Goal: Task Accomplishment & Management: Manage account settings

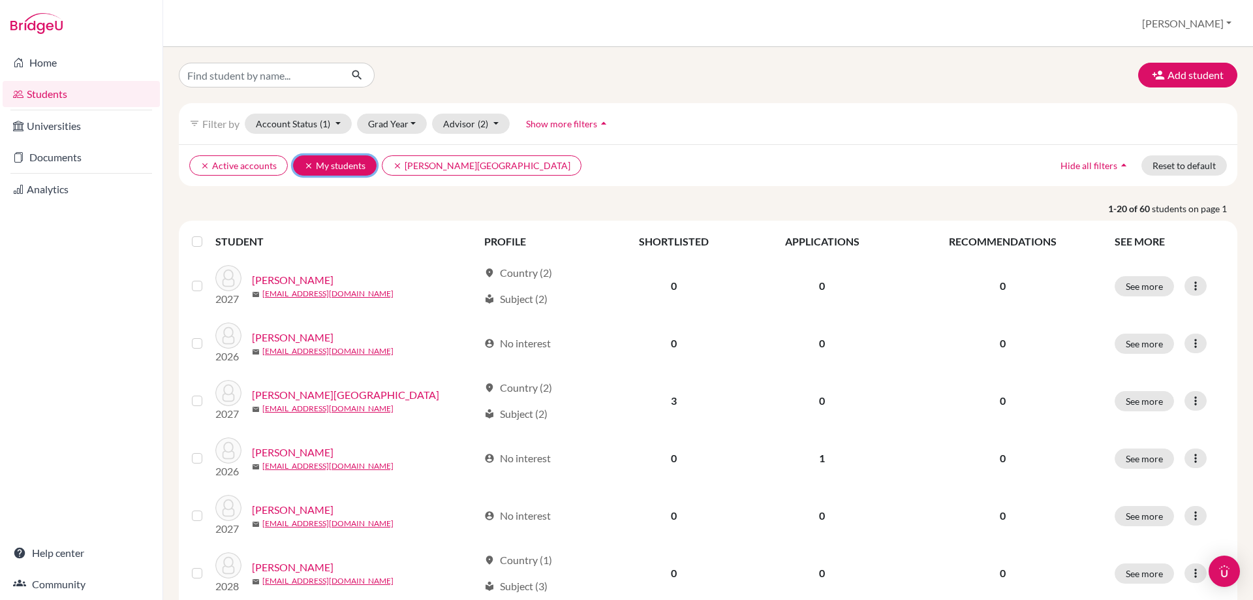
click at [364, 161] on button "clear My students" at bounding box center [335, 165] width 84 height 20
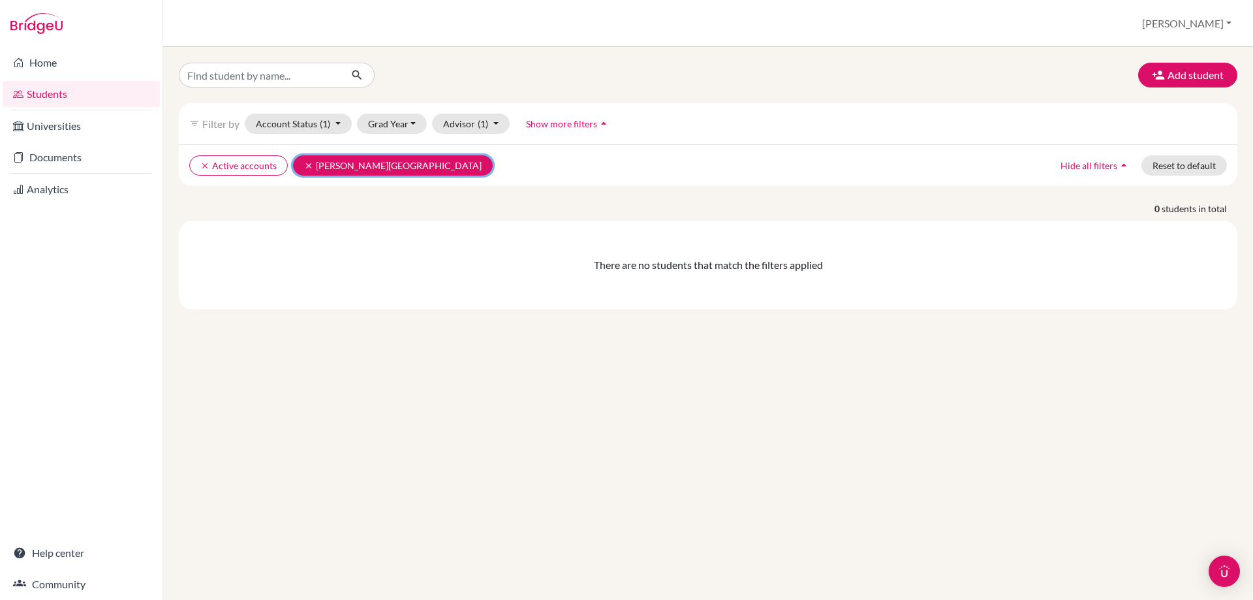
click at [298, 166] on button "clear [PERSON_NAME]" at bounding box center [393, 165] width 200 height 20
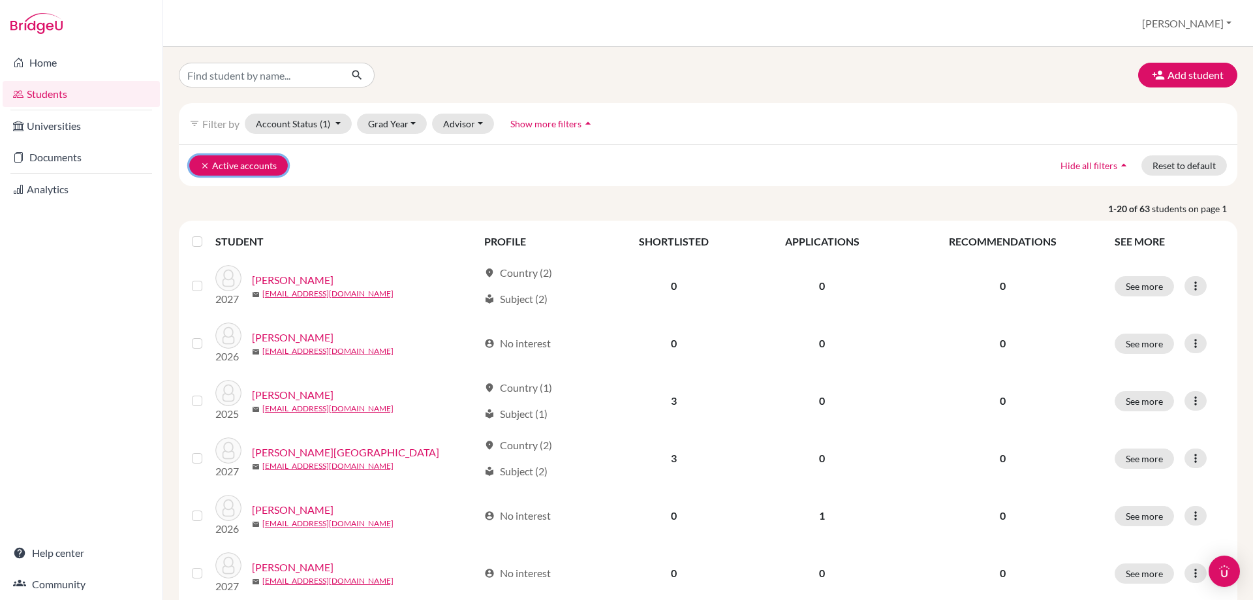
click at [198, 166] on button "clear Active accounts" at bounding box center [238, 165] width 99 height 20
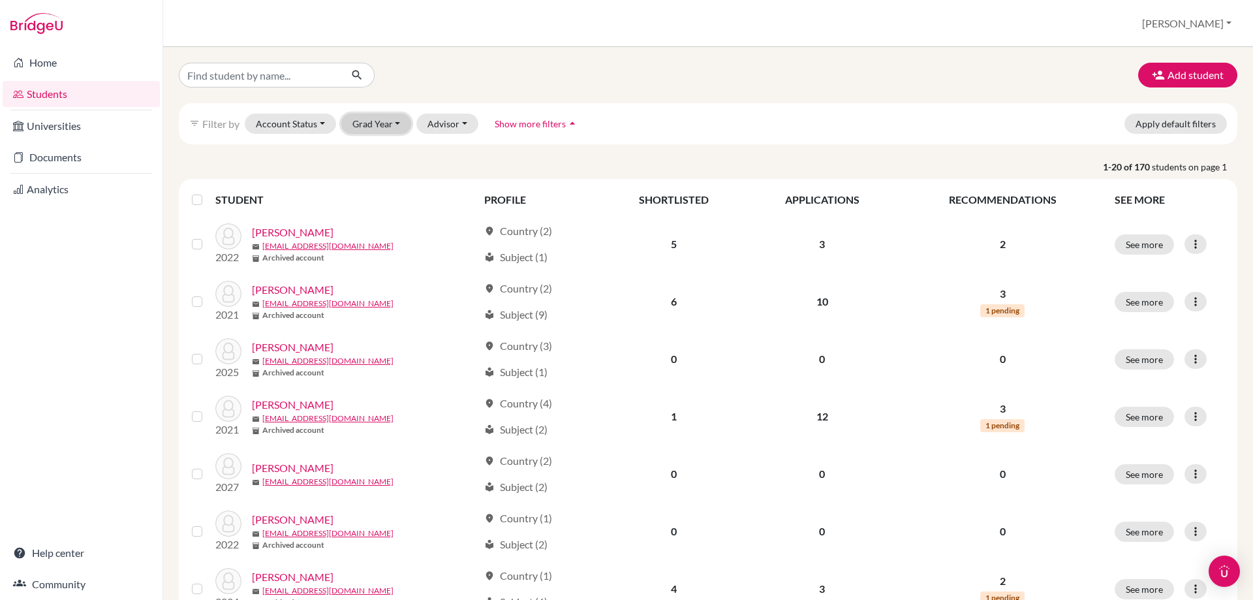
click at [377, 123] on button "Grad Year" at bounding box center [376, 124] width 70 height 20
click at [387, 191] on div "2026" at bounding box center [381, 193] width 46 height 16
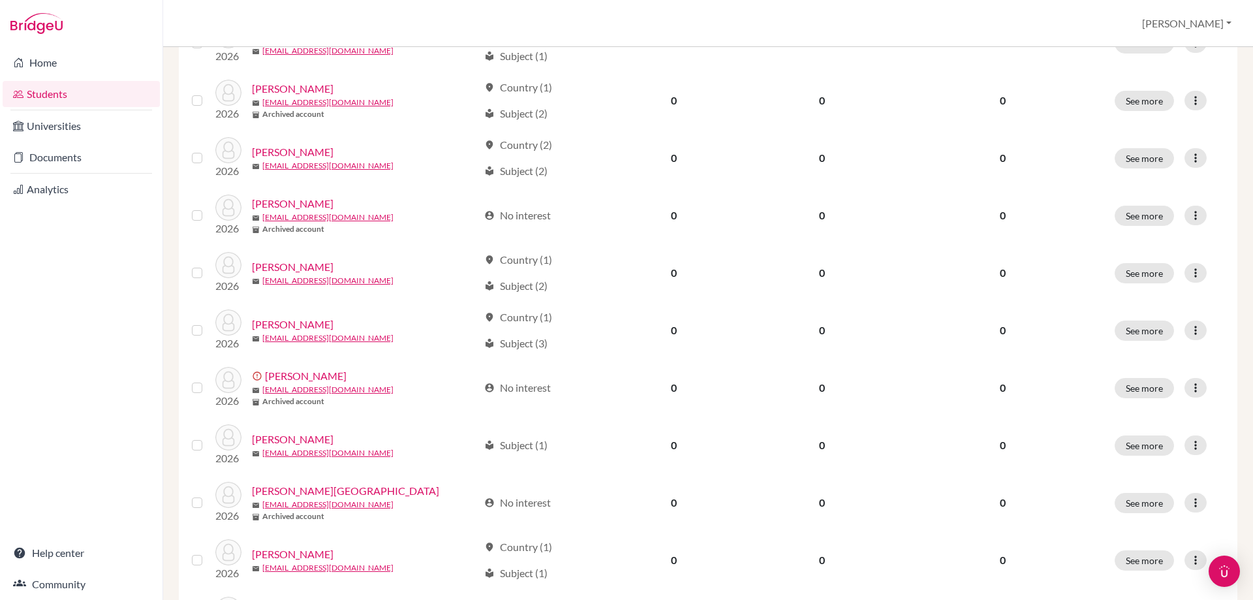
scroll to position [785, 0]
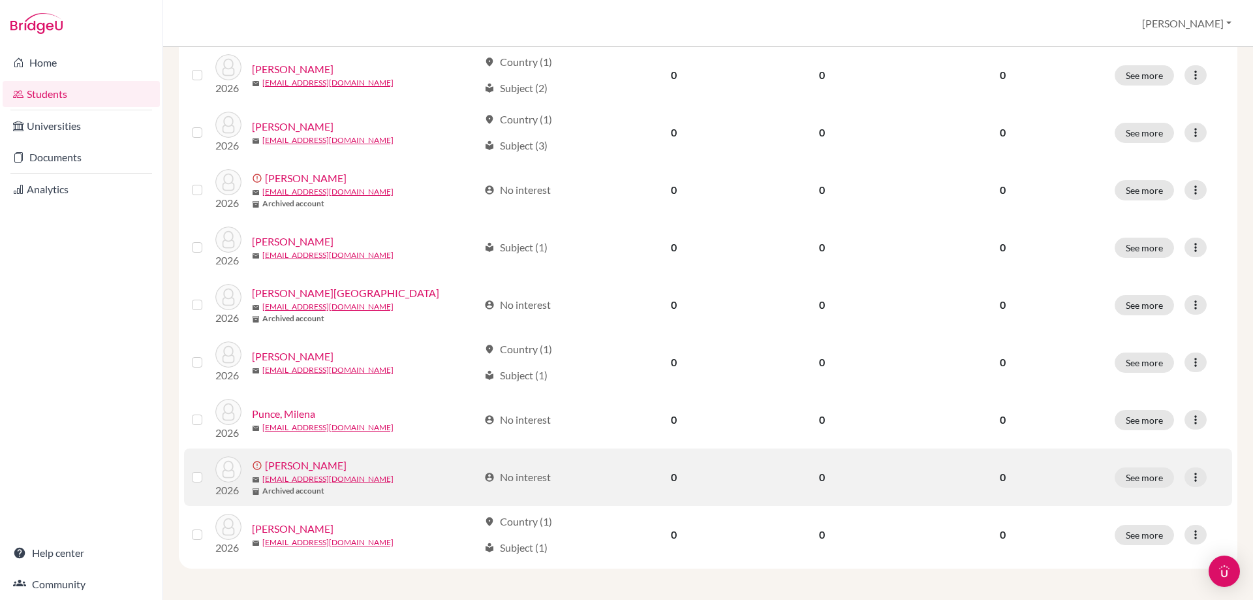
click at [208, 469] on label at bounding box center [208, 469] width 0 height 0
click at [0, 0] on input "checkbox" at bounding box center [0, 0] width 0 height 0
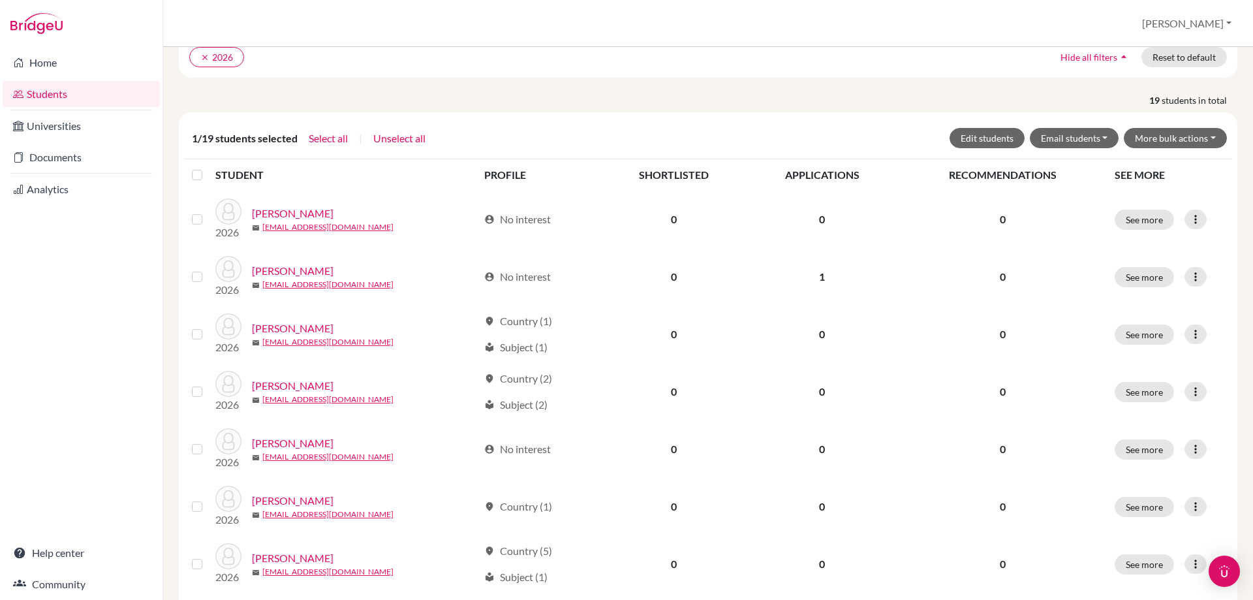
scroll to position [0, 0]
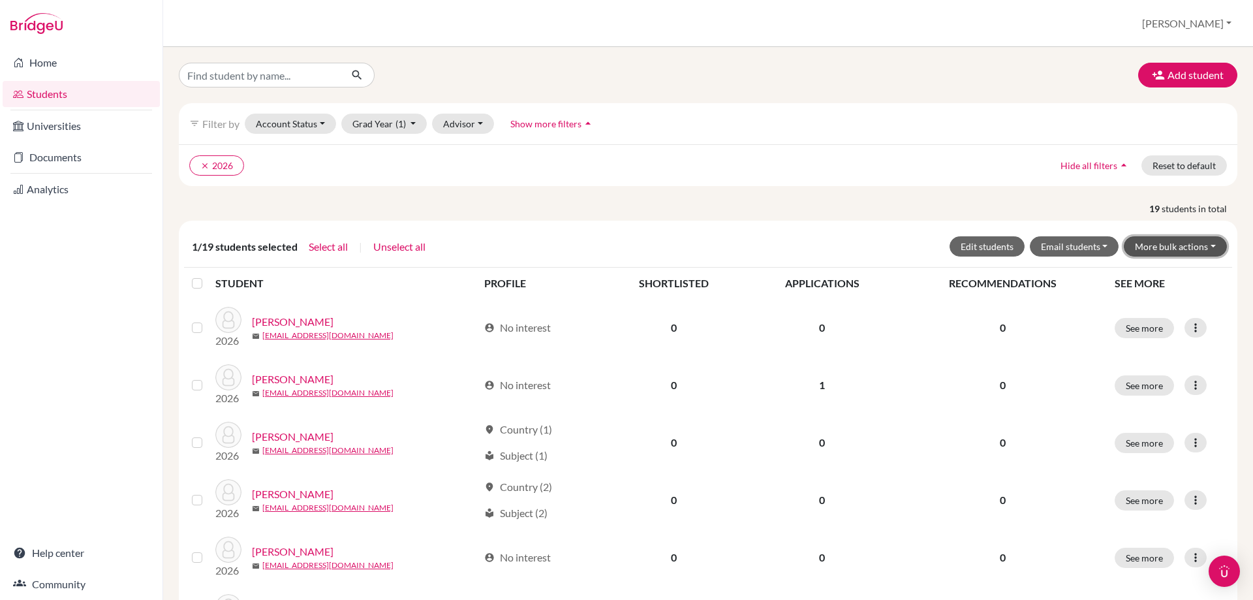
click at [1175, 236] on button "More bulk actions" at bounding box center [1175, 246] width 103 height 20
click at [1164, 274] on button "Archive" at bounding box center [1167, 274] width 118 height 21
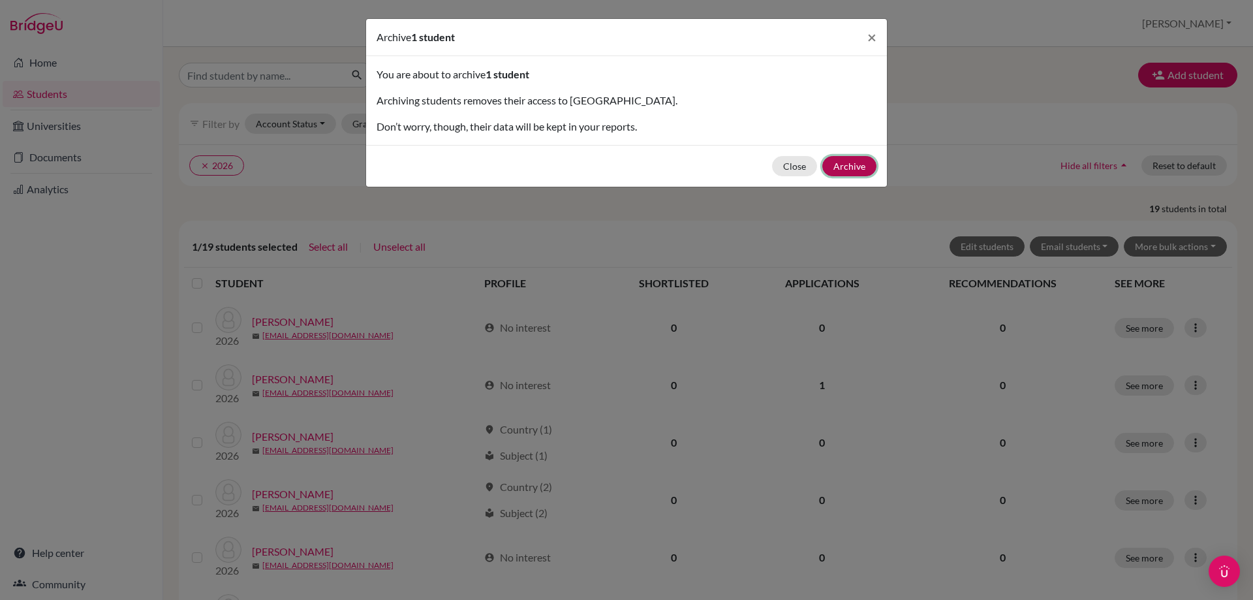
click at [867, 157] on button "Archive" at bounding box center [849, 166] width 54 height 20
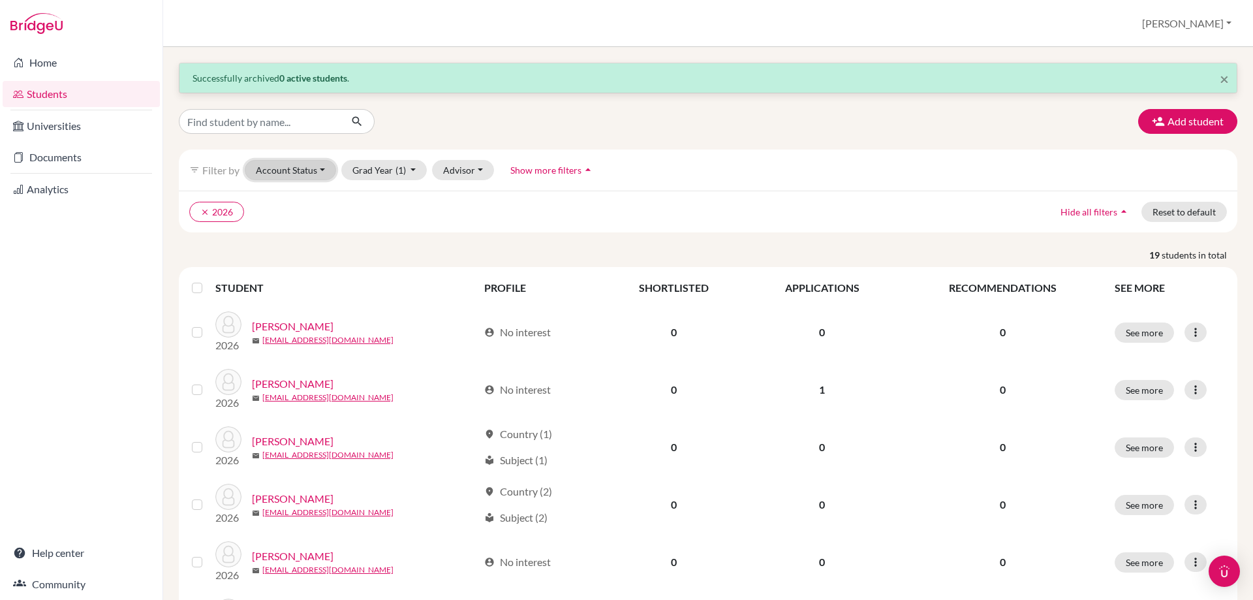
click at [309, 176] on button "Account Status" at bounding box center [290, 170] width 91 height 20
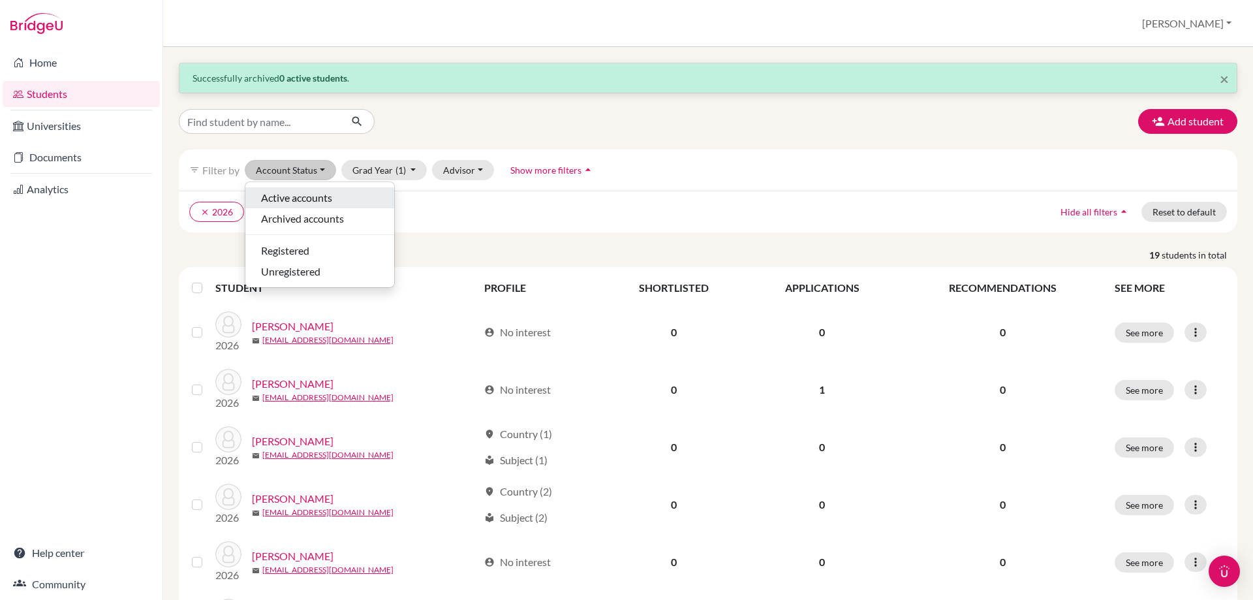
click at [344, 200] on div "Active accounts" at bounding box center [319, 198] width 117 height 16
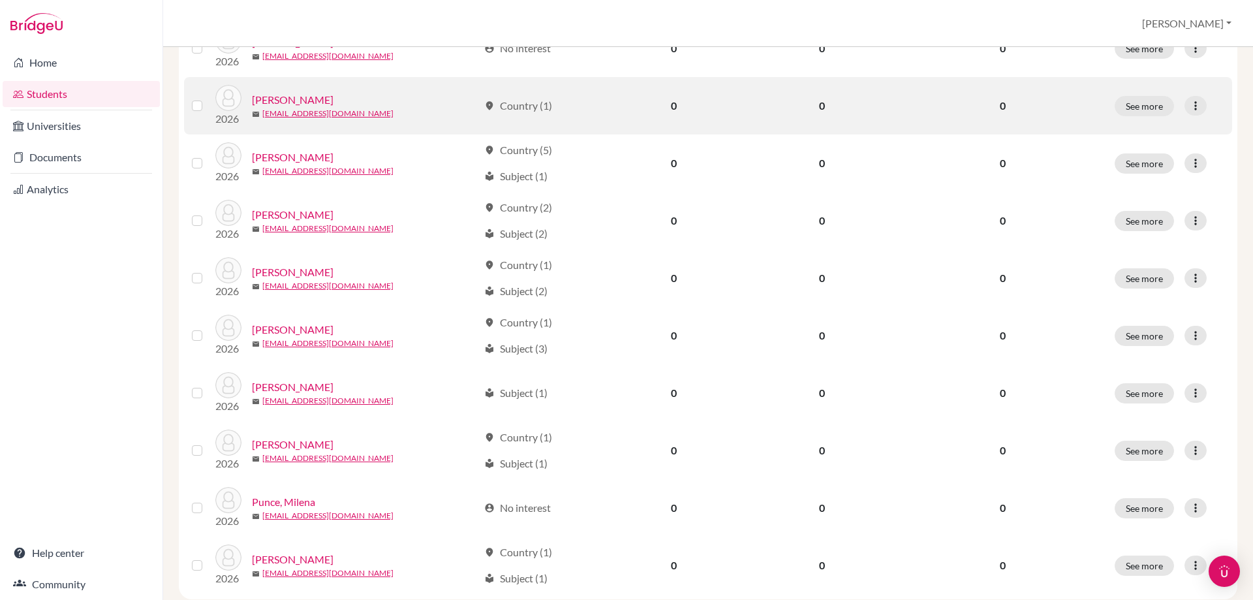
scroll to position [544, 0]
